Goal: Find specific page/section: Find specific page/section

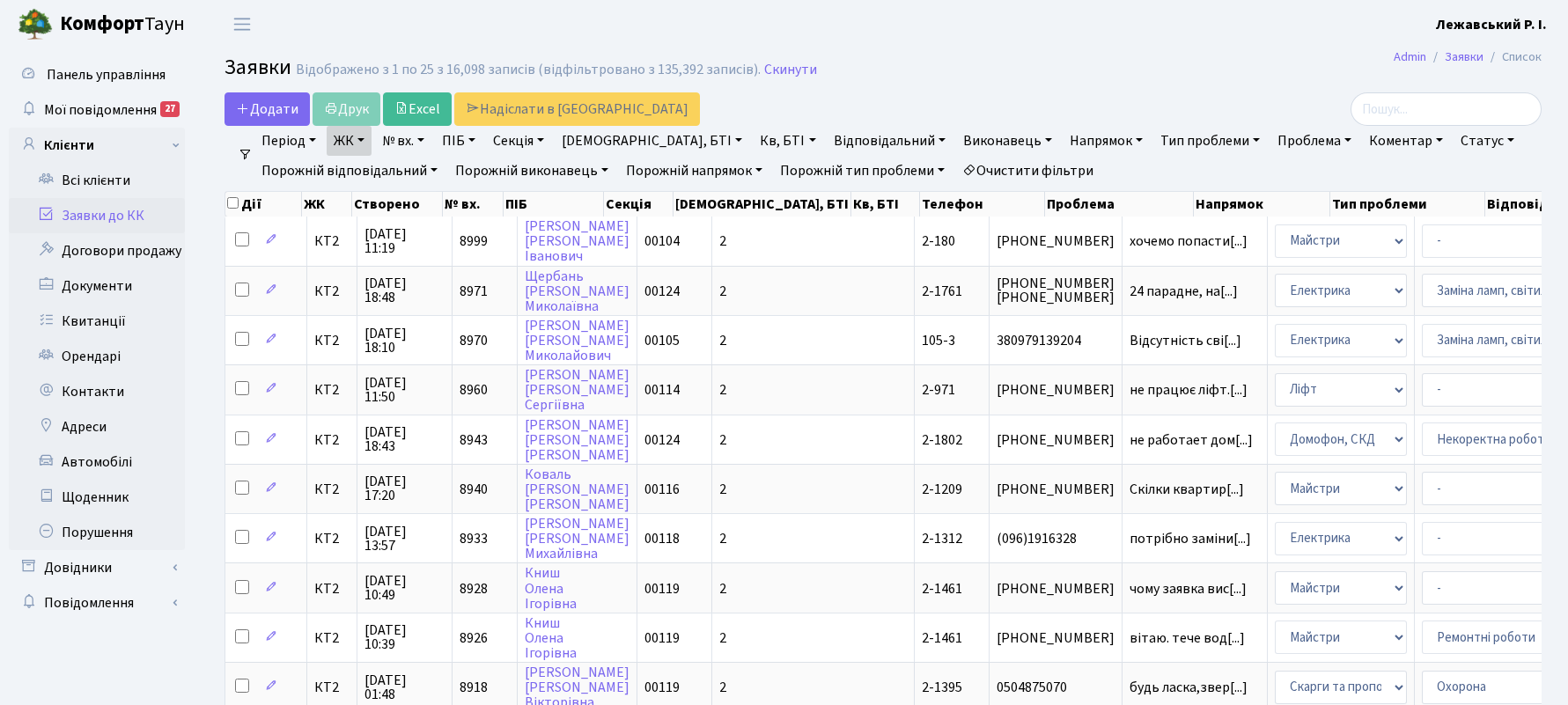
select select "25"
click at [88, 171] on link "Всі клієнти" at bounding box center [96, 181] width 176 height 35
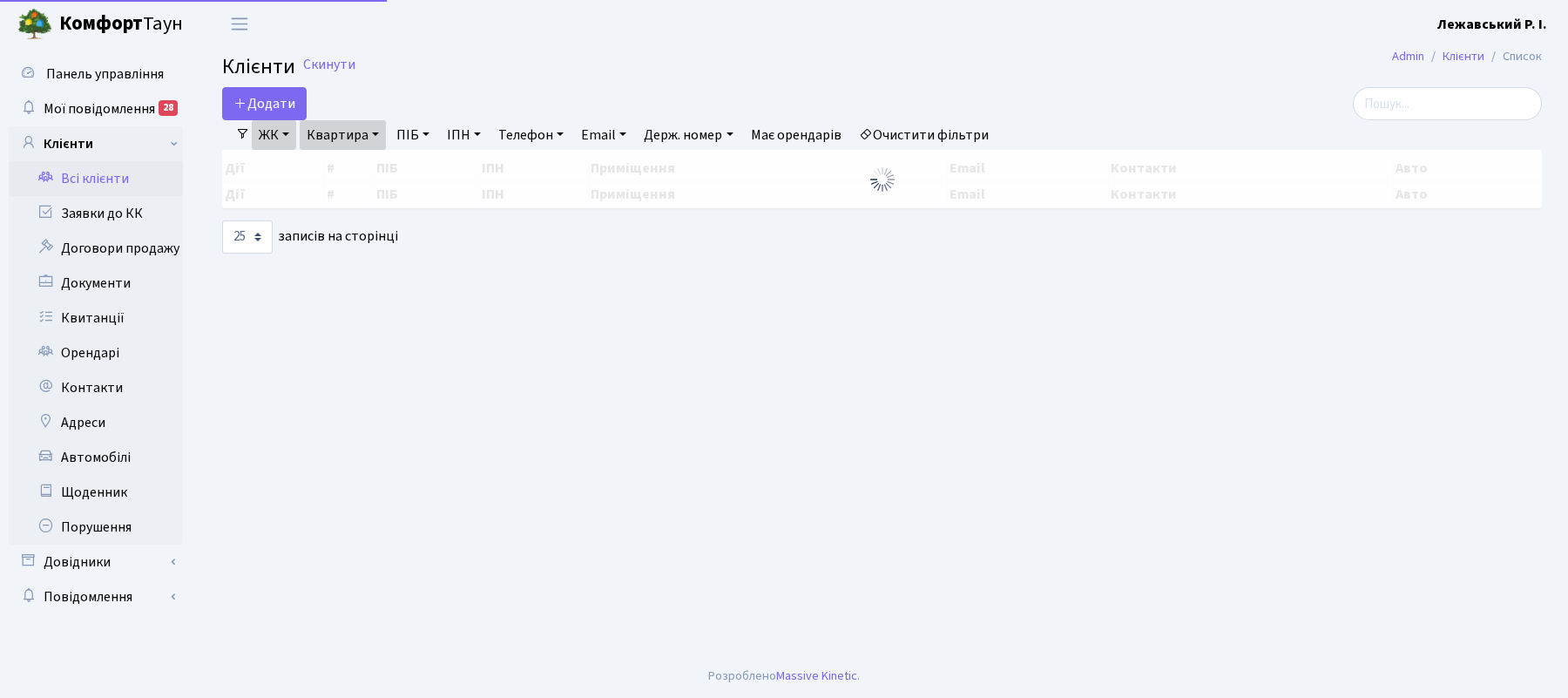
select select "25"
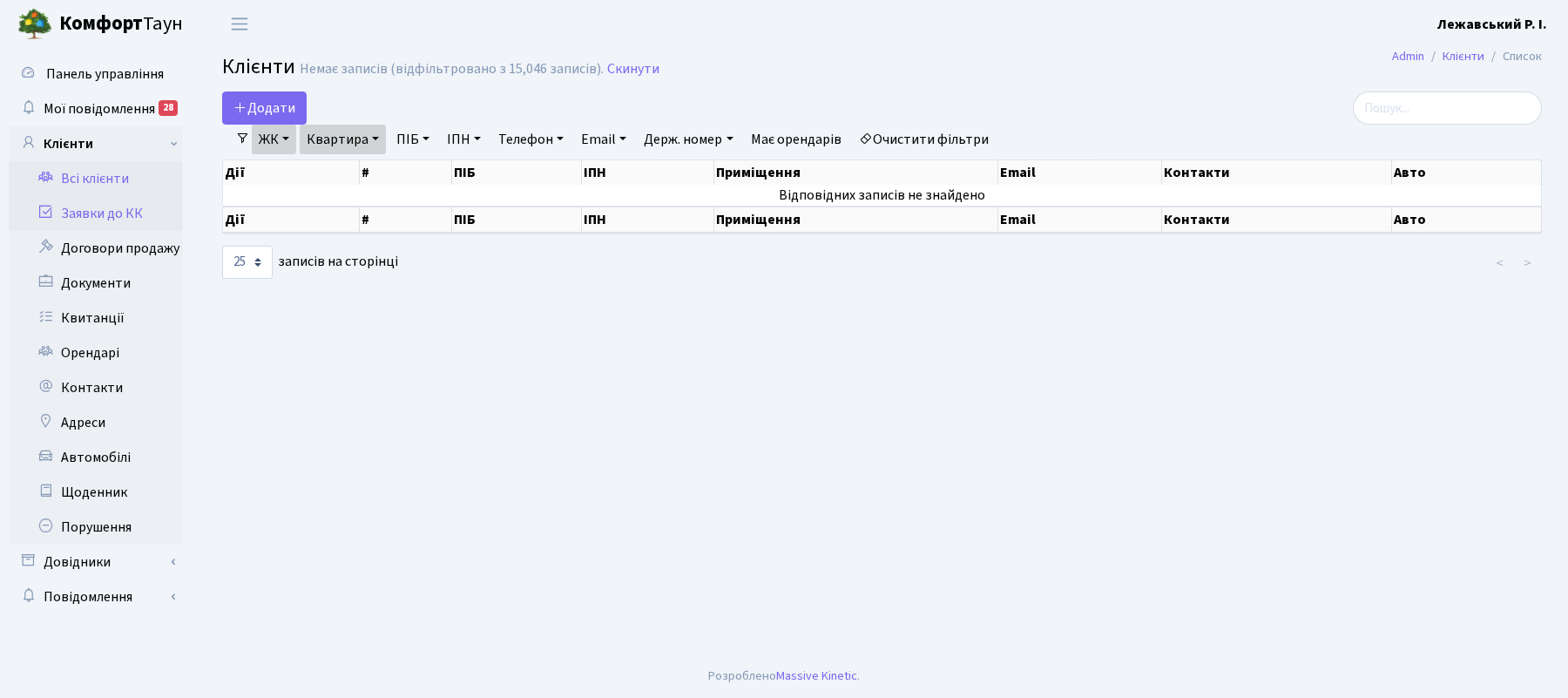
click at [107, 213] on link "Заявки до КК" at bounding box center [95, 213] width 174 height 35
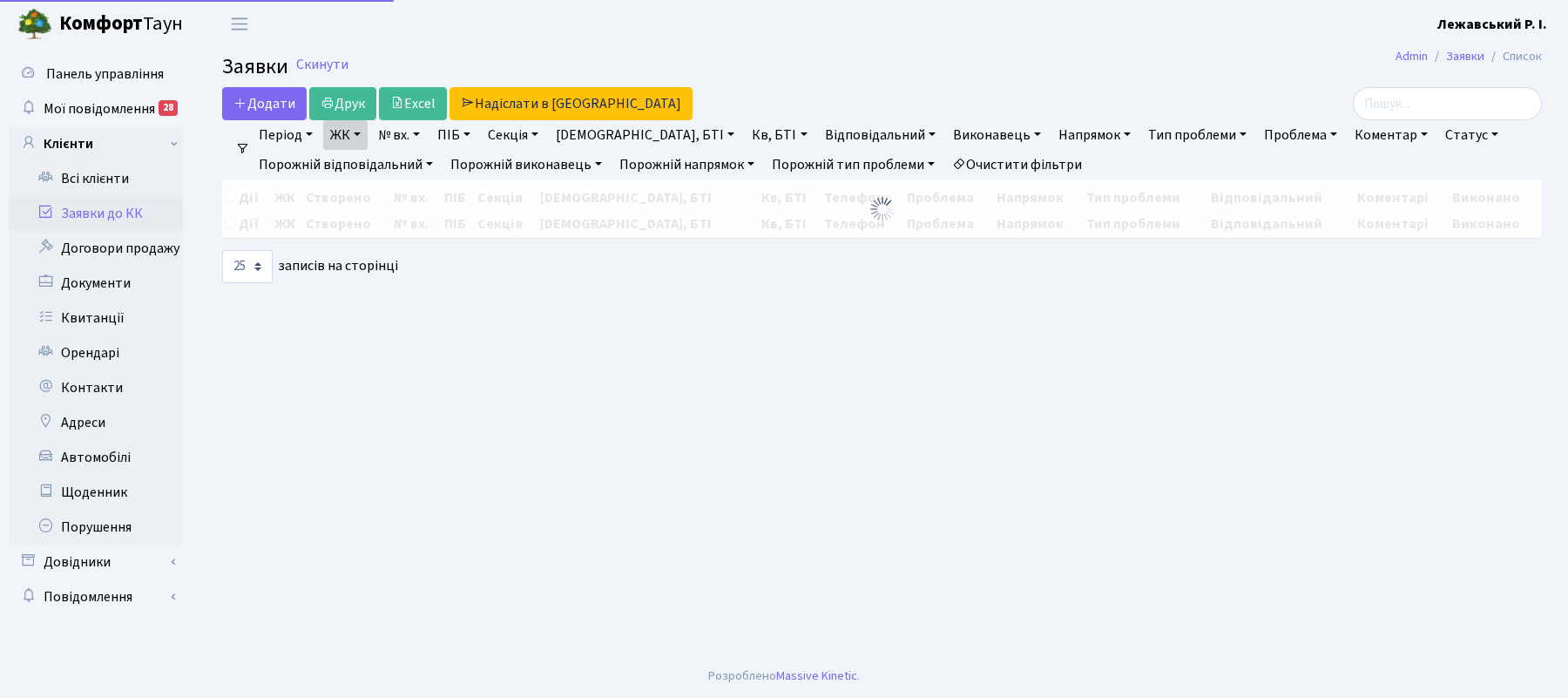
select select "25"
